Goal: Task Accomplishment & Management: Use online tool/utility

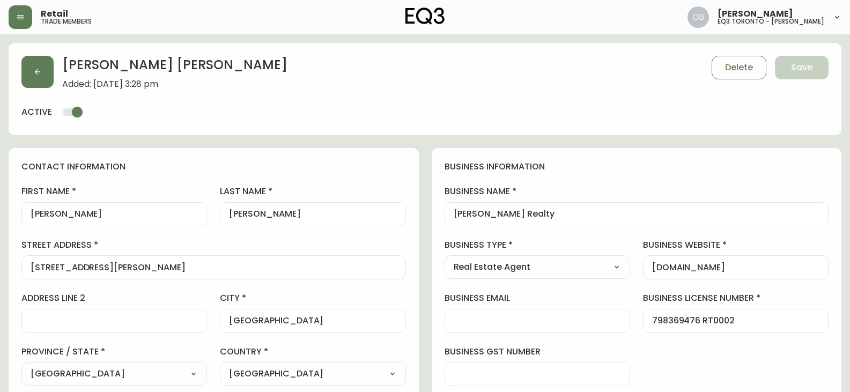
select select "ON"
select select "CA"
select select "CA_EN"
select select "Outreach from a Trade Rep"
select select "Real Estate Agent"
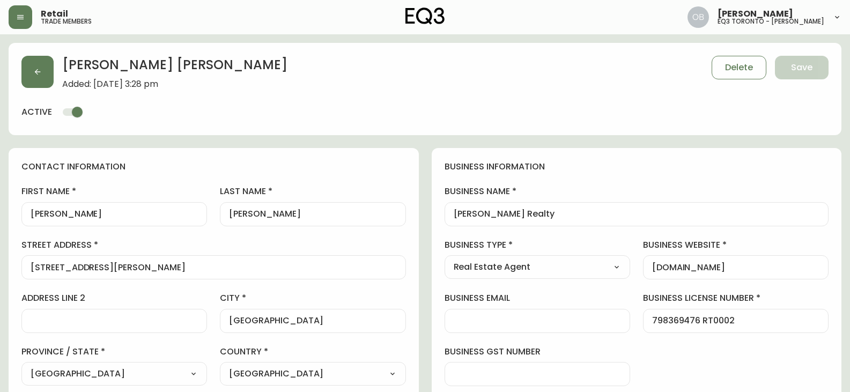
select select "cjw10z96s008u6gs0ccm7hd19"
select select "false"
click at [21, 15] on icon "button" at bounding box center [20, 17] width 6 height 4
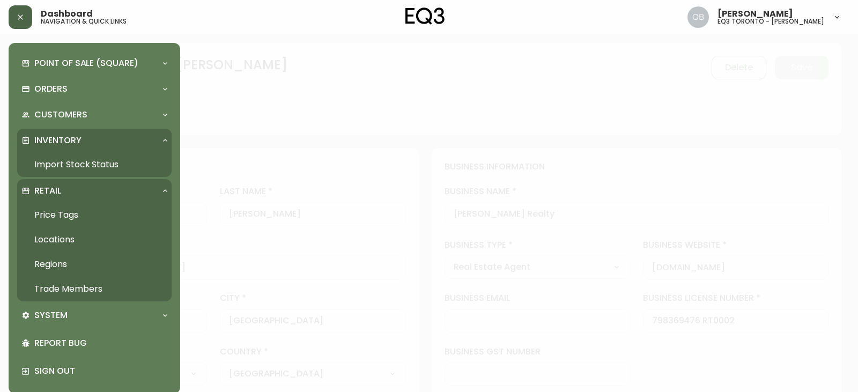
click at [68, 168] on link "Import Stock Status" at bounding box center [94, 164] width 154 height 25
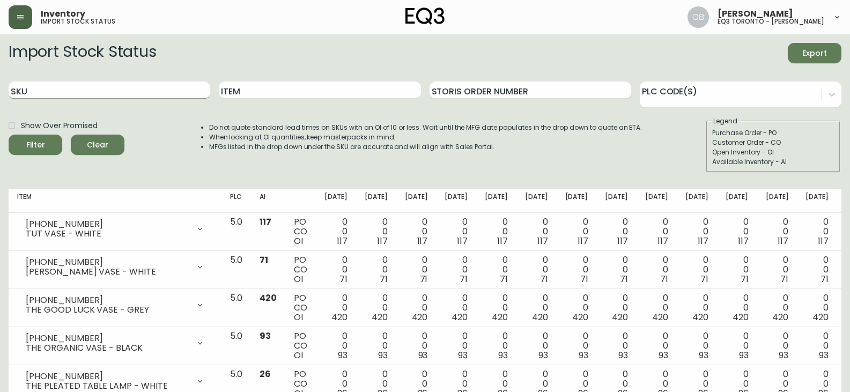
click at [128, 86] on input "SKU" at bounding box center [110, 90] width 202 height 17
paste input "[PHONE_NUMBER]"
click at [9, 135] on button "Filter" at bounding box center [36, 145] width 54 height 20
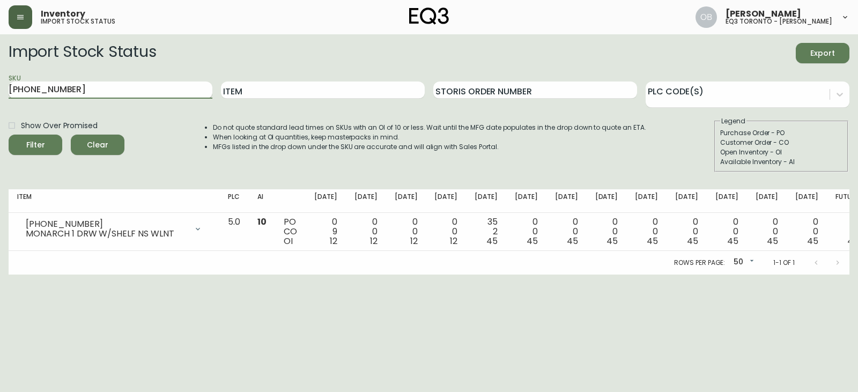
click at [144, 87] on input "[PHONE_NUMBER]" at bounding box center [111, 90] width 204 height 17
paste input "[PHONE_NUMBER]"
click at [9, 135] on button "Filter" at bounding box center [36, 145] width 54 height 20
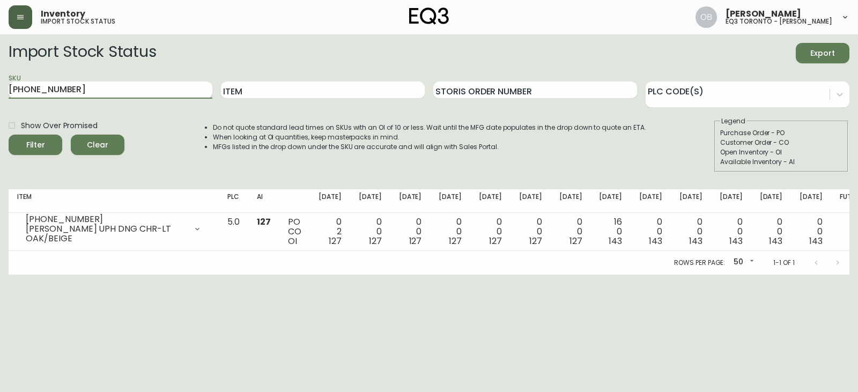
click at [136, 87] on input "[PHONE_NUMBER]" at bounding box center [111, 90] width 204 height 17
paste input "3"
type input "[PHONE_NUMBER]"
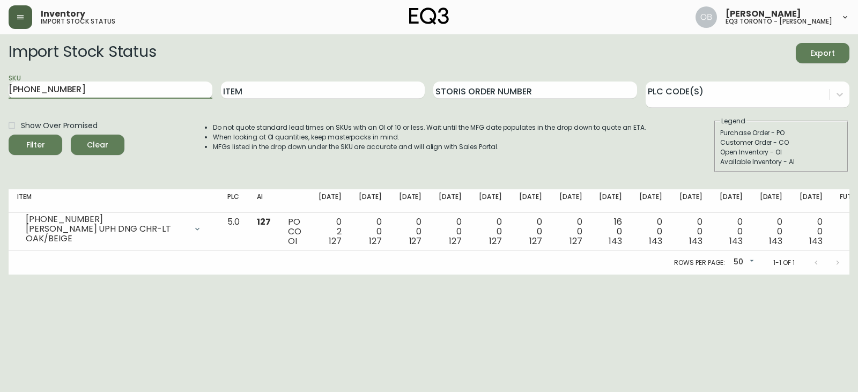
click at [9, 135] on button "Filter" at bounding box center [36, 145] width 54 height 20
click at [23, 11] on button "button" at bounding box center [21, 17] width 24 height 24
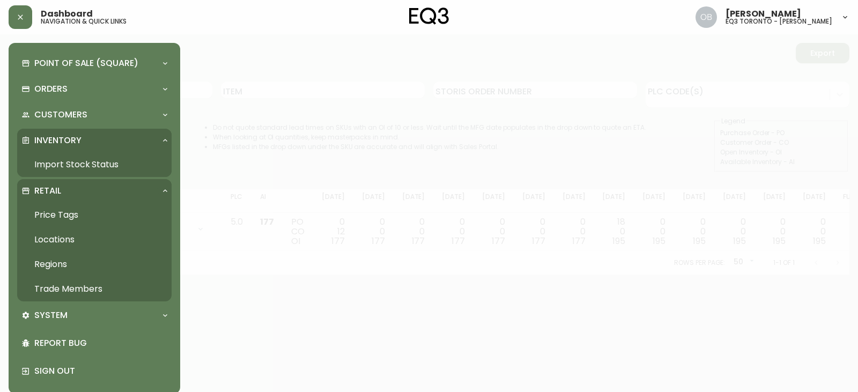
click at [84, 292] on link "Trade Members" at bounding box center [94, 289] width 154 height 25
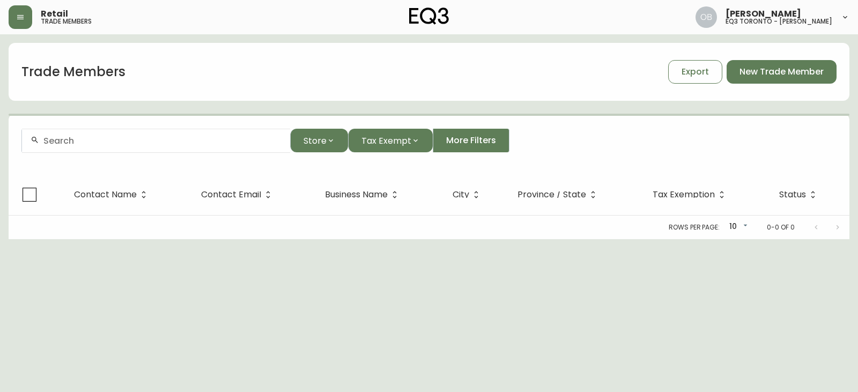
click at [111, 143] on input "text" at bounding box center [162, 141] width 238 height 10
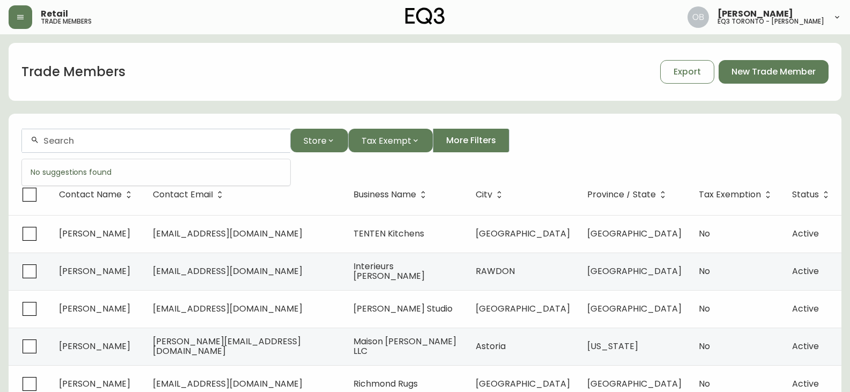
paste input "Diedith"
drag, startPoint x: 102, startPoint y: 147, endPoint x: 22, endPoint y: 146, distance: 79.9
click at [22, 146] on div "Diedith" at bounding box center [156, 141] width 268 height 24
click at [174, 138] on input "Diedith" at bounding box center [162, 141] width 238 height 10
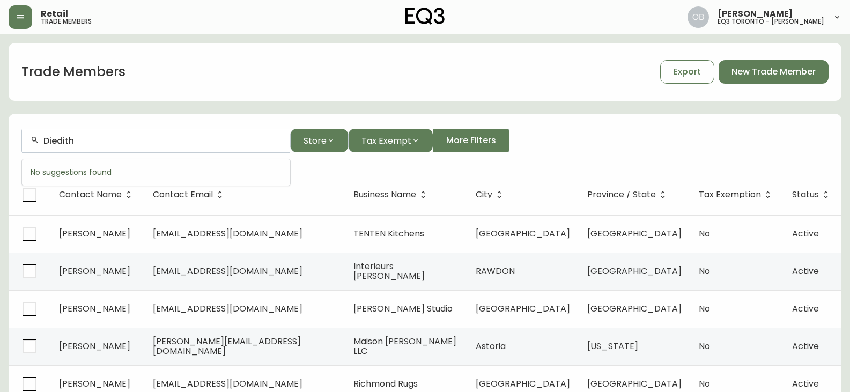
paste input "[EMAIL_ADDRESS][DOMAIN_NAME]"
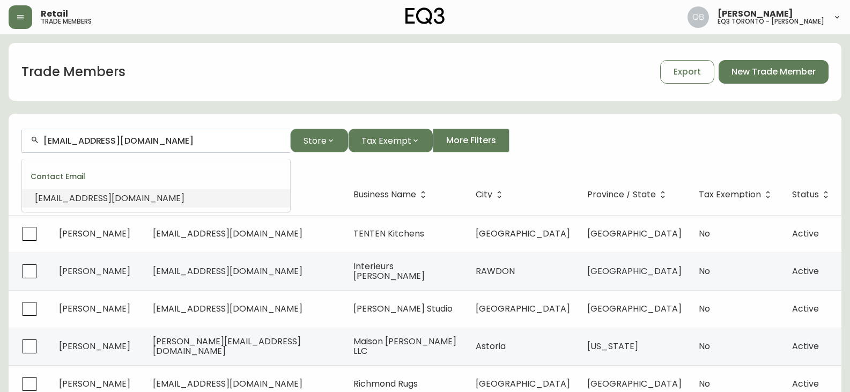
click at [165, 197] on li "[EMAIL_ADDRESS][DOMAIN_NAME]" at bounding box center [156, 198] width 268 height 18
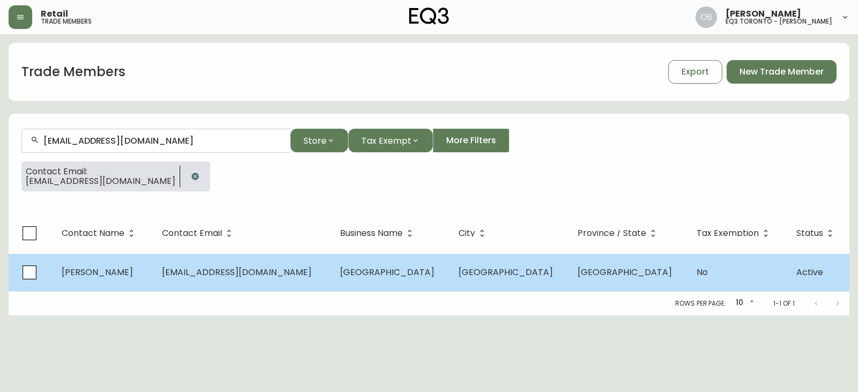
type input "[EMAIL_ADDRESS][DOMAIN_NAME]"
click at [394, 279] on td "[GEOGRAPHIC_DATA]" at bounding box center [391, 273] width 119 height 38
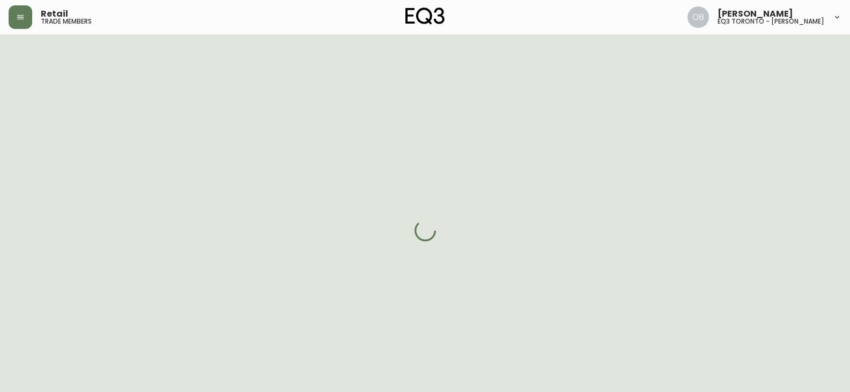
select select "ON"
select select "CA"
select select "CA_EN"
select select "Other"
select select "cjw10z96s008u6gs0ccm7hd19"
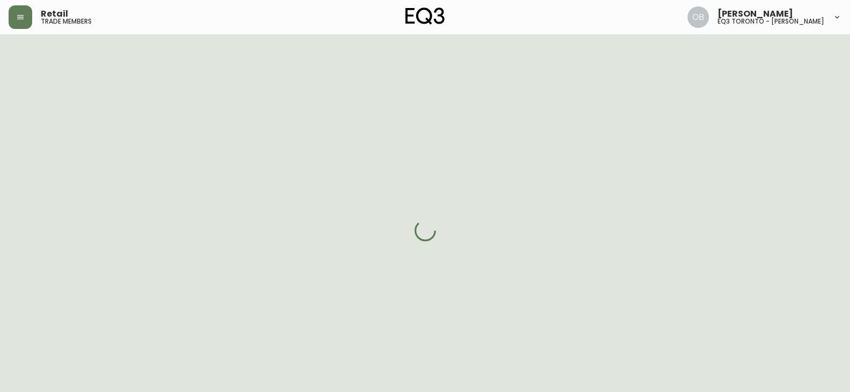
select select "false"
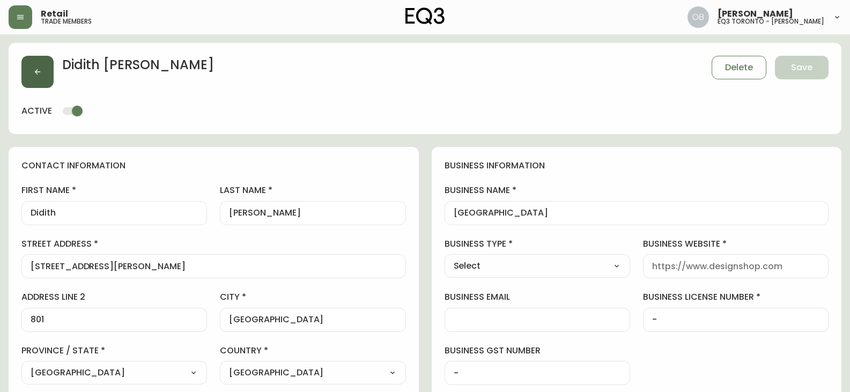
click at [40, 67] on button "button" at bounding box center [37, 72] width 32 height 32
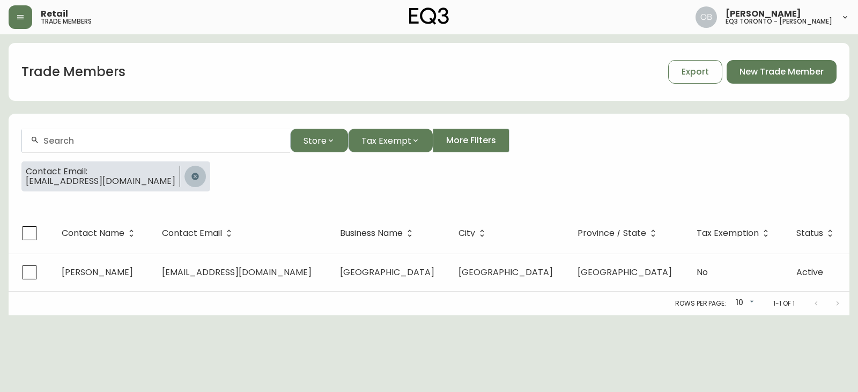
click at [192, 176] on icon "button" at bounding box center [195, 176] width 7 height 7
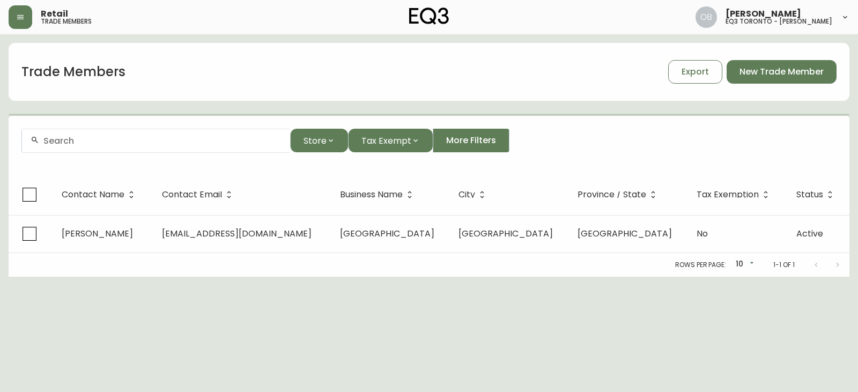
click at [149, 120] on form "Store Tax Exempt More Filters" at bounding box center [429, 145] width 841 height 58
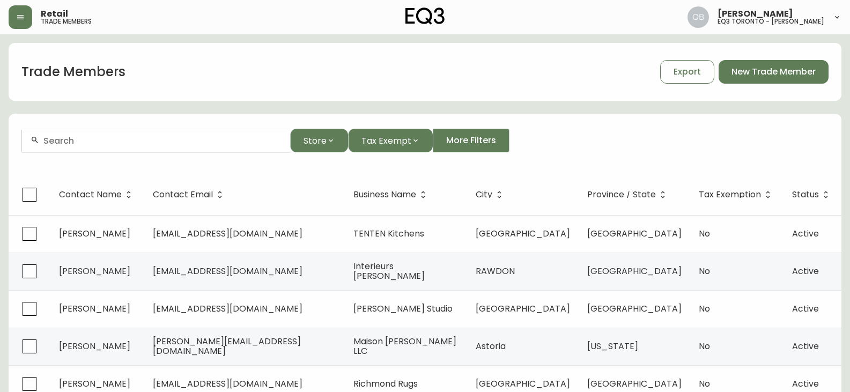
click at [151, 130] on div at bounding box center [156, 141] width 268 height 24
click at [154, 138] on input "text" at bounding box center [162, 141] width 238 height 10
paste input "[EMAIL_ADDRESS][DOMAIN_NAME]"
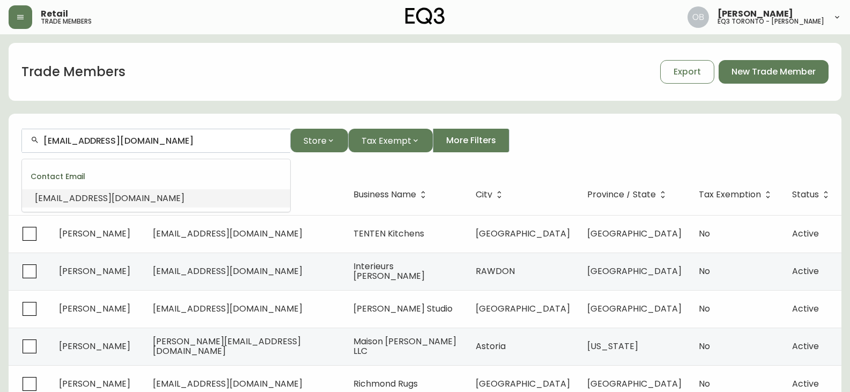
click at [104, 210] on ul "Contact Email [EMAIL_ADDRESS][DOMAIN_NAME]" at bounding box center [156, 185] width 268 height 53
click at [109, 202] on span "[EMAIL_ADDRESS][DOMAIN_NAME]" at bounding box center [110, 198] width 150 height 12
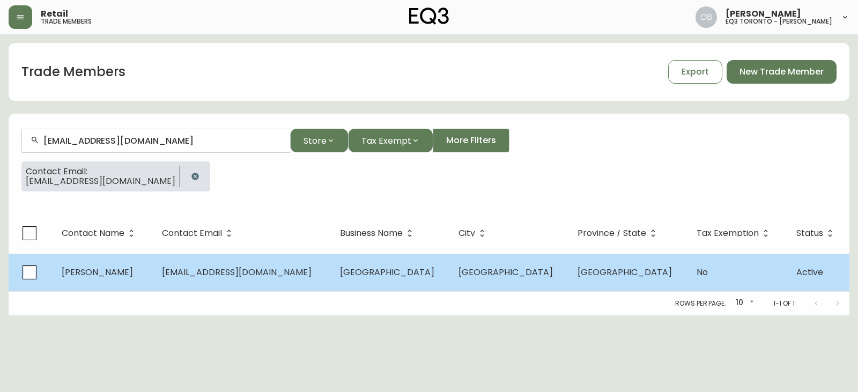
type input "[EMAIL_ADDRESS][DOMAIN_NAME]"
click at [381, 273] on span "[GEOGRAPHIC_DATA]" at bounding box center [387, 272] width 94 height 12
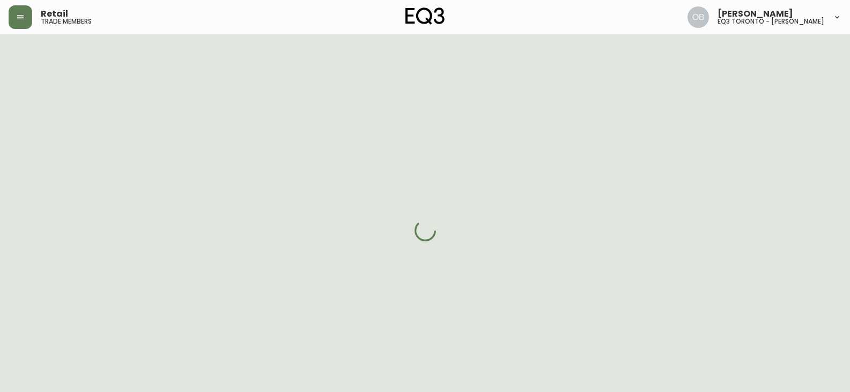
select select "ON"
select select "CA"
select select "CA_EN"
select select "Other"
select select "cjw10z96s008u6gs0ccm7hd19"
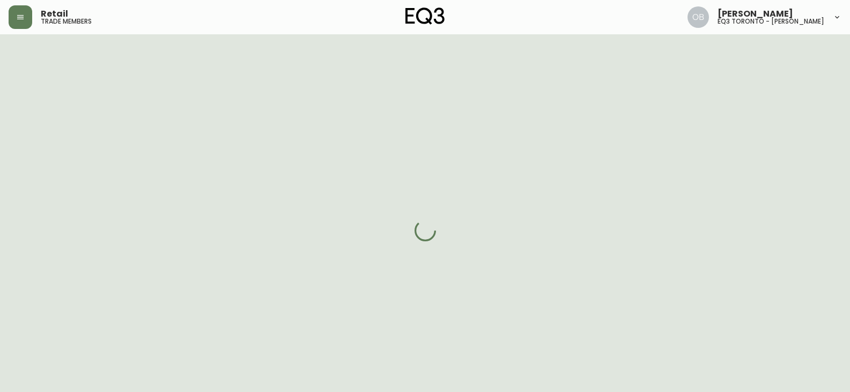
select select "false"
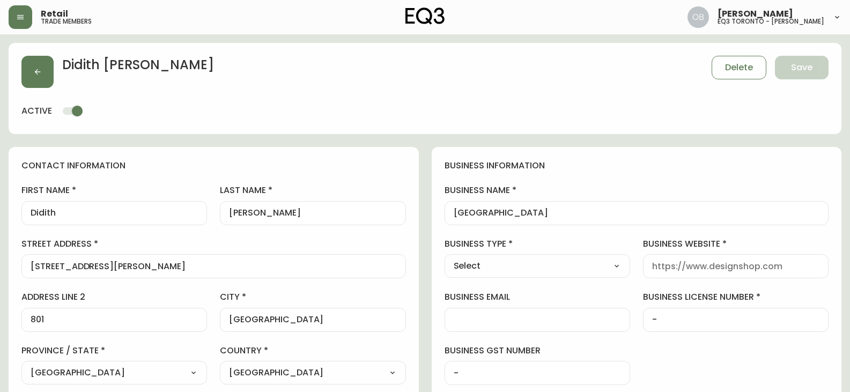
drag, startPoint x: 315, startPoint y: 207, endPoint x: 216, endPoint y: 209, distance: 99.3
click at [216, 209] on div "first name [PERSON_NAME] last name [PERSON_NAME][GEOGRAPHIC_DATA] address [STRE…" at bounding box center [213, 338] width 385 height 306
click at [47, 61] on button "button" at bounding box center [37, 72] width 32 height 32
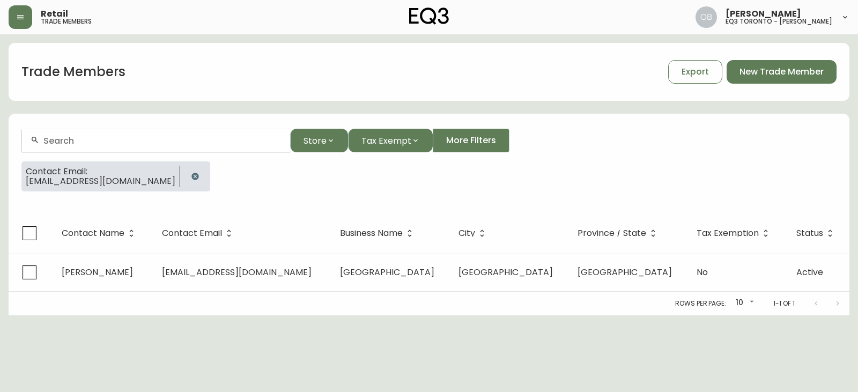
click at [185, 170] on button "button" at bounding box center [195, 176] width 21 height 21
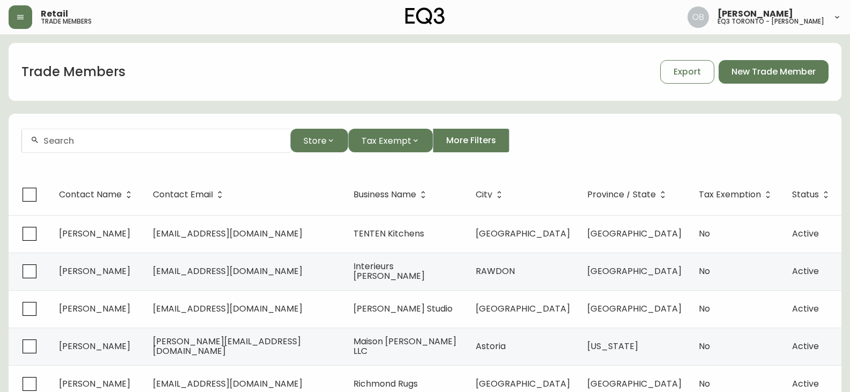
click at [24, 16] on icon "button" at bounding box center [20, 17] width 6 height 4
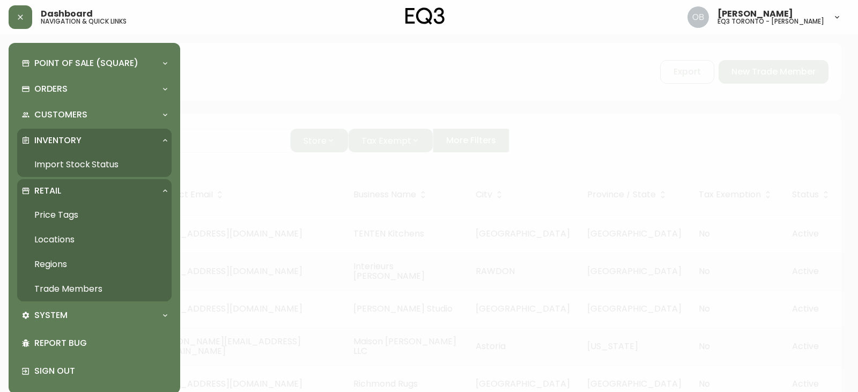
click at [73, 165] on link "Import Stock Status" at bounding box center [94, 164] width 154 height 25
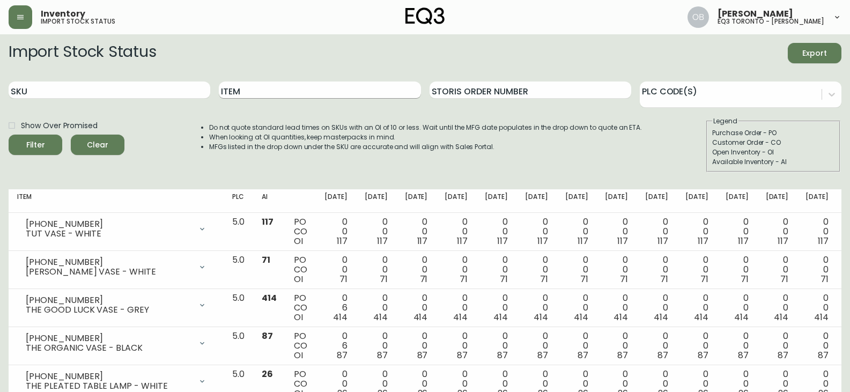
click at [243, 91] on input "Item" at bounding box center [320, 90] width 202 height 17
click at [9, 135] on button "Filter" at bounding box center [36, 145] width 54 height 20
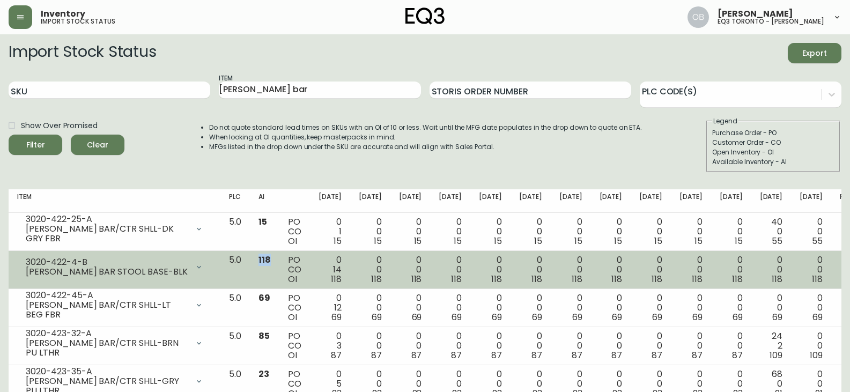
drag, startPoint x: 301, startPoint y: 258, endPoint x: 288, endPoint y: 262, distance: 13.9
click at [279, 262] on td "118" at bounding box center [265, 270] width 30 height 38
click at [271, 263] on span "118" at bounding box center [265, 260] width 12 height 12
drag, startPoint x: 292, startPoint y: 258, endPoint x: 301, endPoint y: 257, distance: 9.7
click at [271, 257] on span "118" at bounding box center [265, 260] width 12 height 12
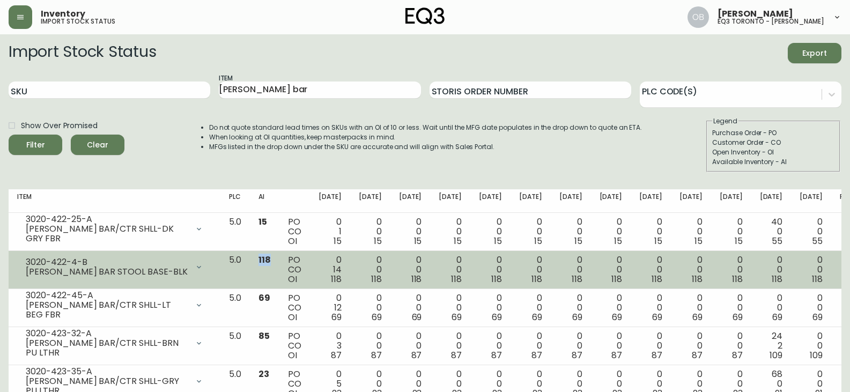
click at [271, 257] on span "118" at bounding box center [265, 260] width 12 height 12
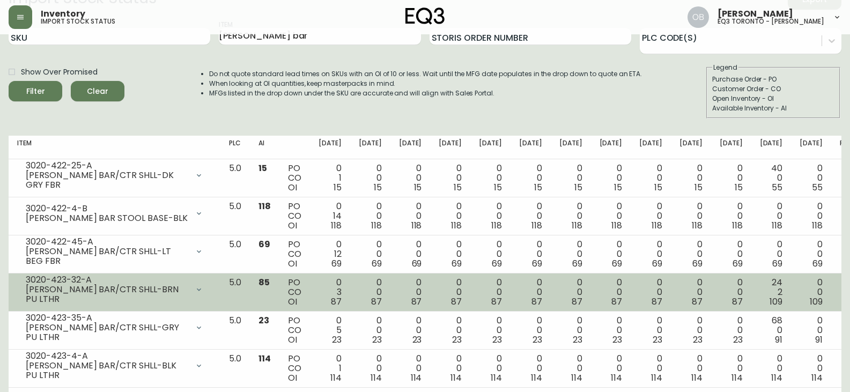
scroll to position [73, 0]
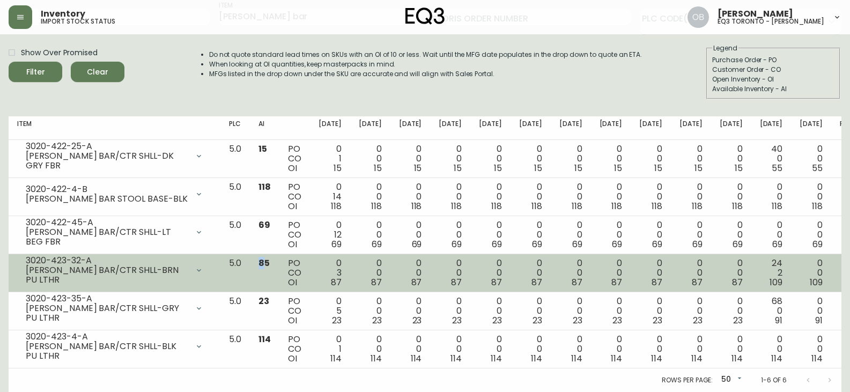
drag, startPoint x: 298, startPoint y: 260, endPoint x: 288, endPoint y: 261, distance: 10.2
click at [279, 261] on td "85" at bounding box center [265, 273] width 30 height 38
click at [270, 268] on span "85" at bounding box center [264, 263] width 11 height 12
drag, startPoint x: 299, startPoint y: 264, endPoint x: 290, endPoint y: 264, distance: 9.1
click at [270, 264] on span "85" at bounding box center [264, 263] width 11 height 12
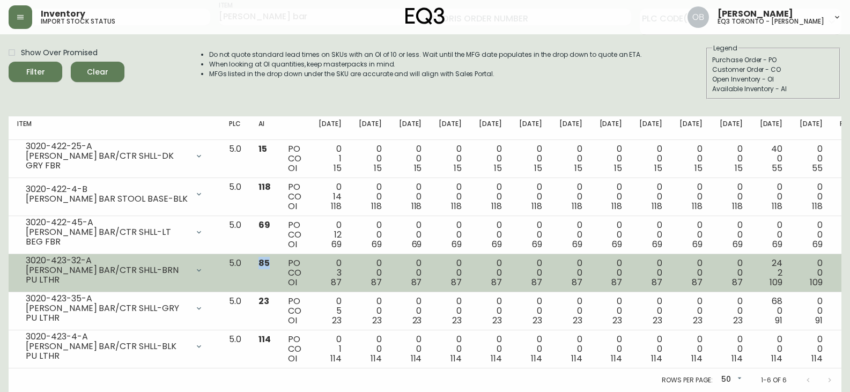
click at [279, 269] on td "85" at bounding box center [265, 273] width 30 height 38
click at [279, 273] on td "85" at bounding box center [265, 273] width 30 height 38
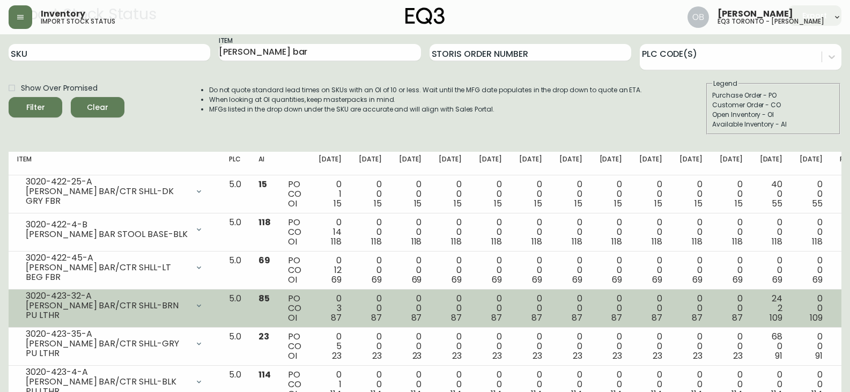
scroll to position [19, 0]
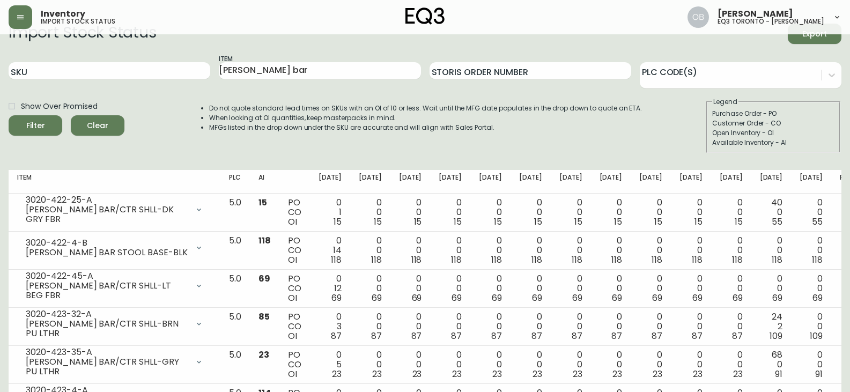
click at [384, 120] on li "When looking at OI quantities, keep masterpacks in mind." at bounding box center [425, 118] width 433 height 10
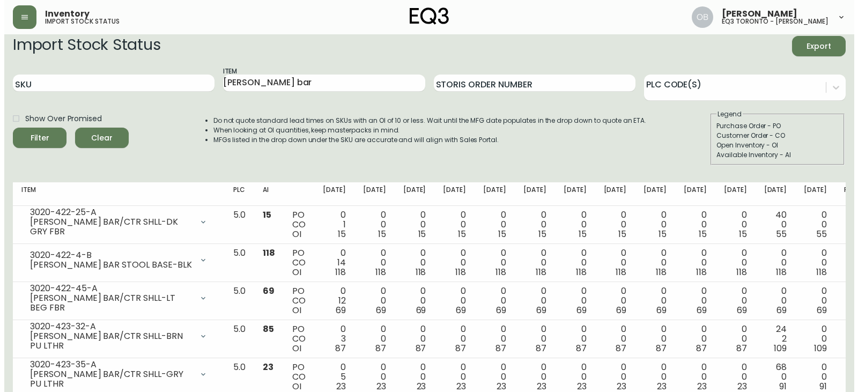
scroll to position [0, 0]
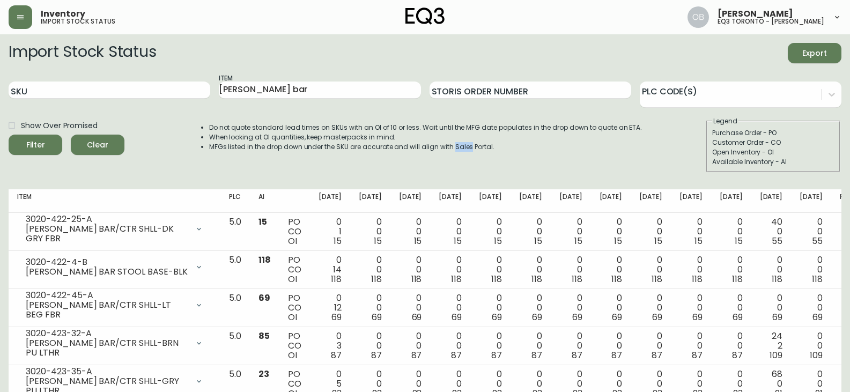
drag, startPoint x: 455, startPoint y: 146, endPoint x: 470, endPoint y: 149, distance: 15.3
click at [470, 149] on li "MFGs listed in the drop down under the SKU are accurate and will align with Sal…" at bounding box center [425, 147] width 433 height 10
drag, startPoint x: 473, startPoint y: 148, endPoint x: 493, endPoint y: 156, distance: 21.7
click at [493, 156] on div "Do not quote standard lead times on SKUs with an OI of 10 or less. Wait until t…" at bounding box center [415, 144] width 455 height 56
click at [493, 163] on div "Do not quote standard lead times on SKUs with an OI of 10 or less. Wait until t…" at bounding box center [415, 144] width 455 height 56
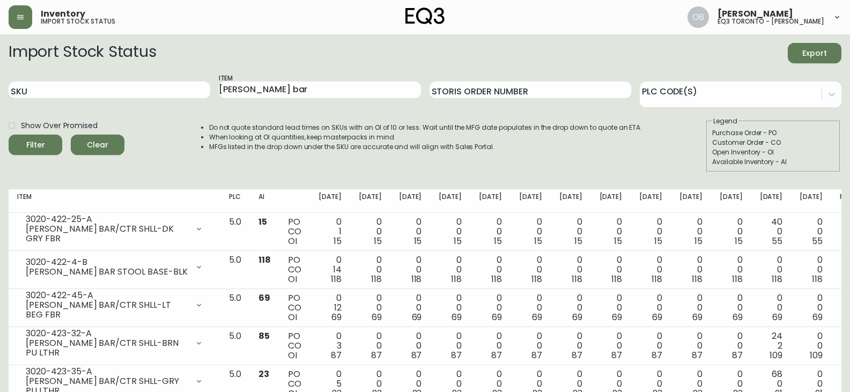
click at [488, 161] on div "Do not quote standard lead times on SKUs with an OI of 10 or less. Wait until t…" at bounding box center [415, 144] width 455 height 56
click at [487, 160] on div "Do not quote standard lead times on SKUs with an OI of 10 or less. Wait until t…" at bounding box center [415, 144] width 455 height 56
click at [119, 92] on input "SKU" at bounding box center [110, 90] width 202 height 17
drag, startPoint x: 282, startPoint y: 90, endPoint x: 200, endPoint y: 97, distance: 82.4
click at [224, 95] on input "[PERSON_NAME] bar" at bounding box center [320, 90] width 202 height 17
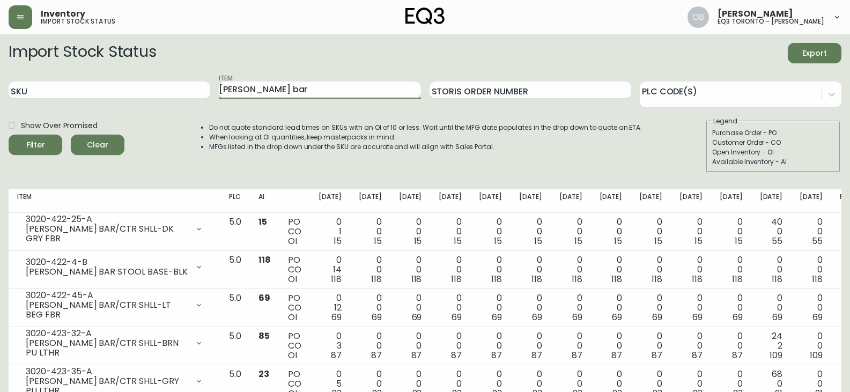
type input "n"
click at [70, 96] on input "SKU" at bounding box center [110, 90] width 202 height 17
paste input "3020-295-0-A"
click at [9, 135] on button "Filter" at bounding box center [36, 145] width 54 height 20
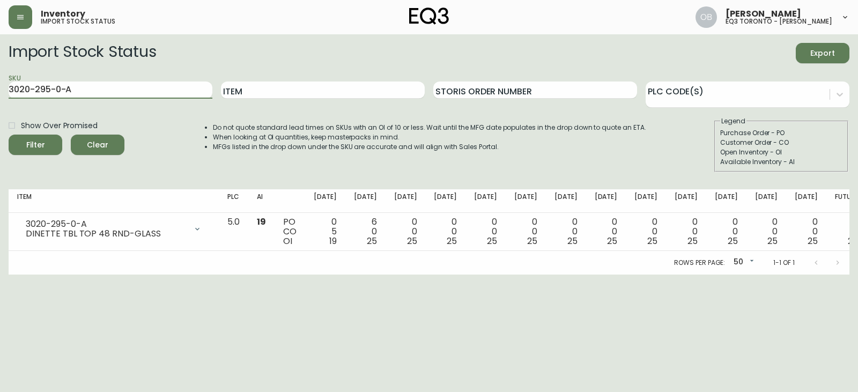
drag, startPoint x: 152, startPoint y: 90, endPoint x: 0, endPoint y: 104, distance: 152.5
click at [0, 104] on main "Import Stock Status Export SKU 3020-295-0-A Item Storis Order Number PLC Code(s…" at bounding box center [429, 154] width 858 height 240
paste input "16-B"
type input "3020-295-16-B"
click at [9, 135] on button "Filter" at bounding box center [36, 145] width 54 height 20
